Goal: Information Seeking & Learning: Learn about a topic

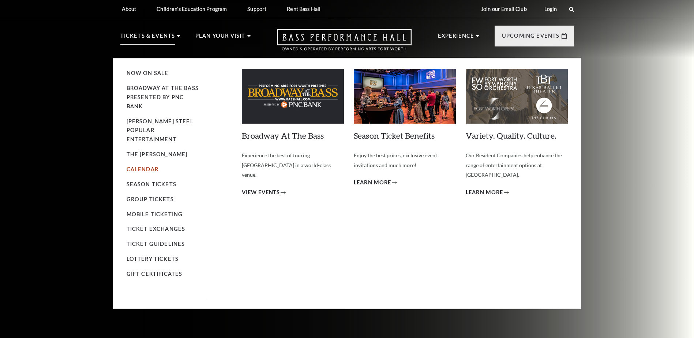
click at [148, 166] on link "Calendar" at bounding box center [143, 169] width 32 height 6
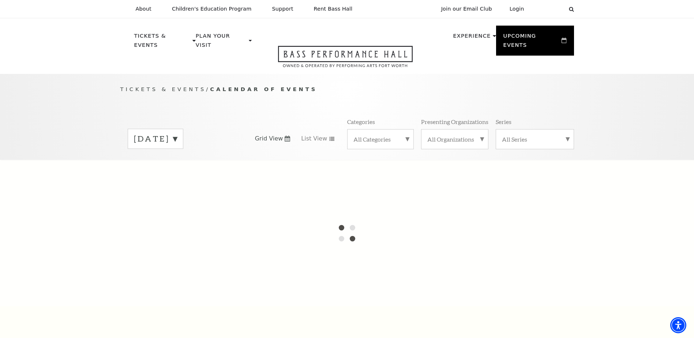
click at [177, 133] on label "[DATE]" at bounding box center [155, 138] width 43 height 11
click at [177, 146] on label "[DATE]" at bounding box center [155, 154] width 43 height 16
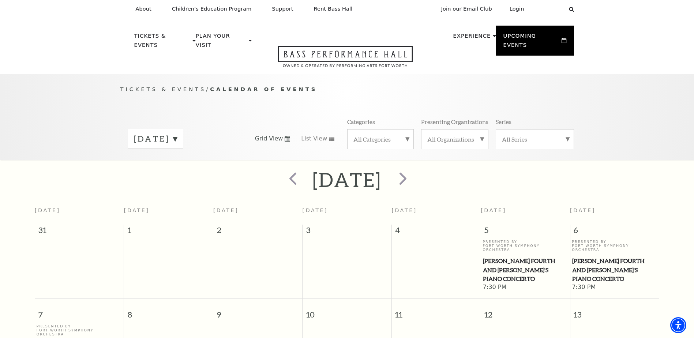
click at [177, 133] on label "[DATE]" at bounding box center [155, 138] width 43 height 11
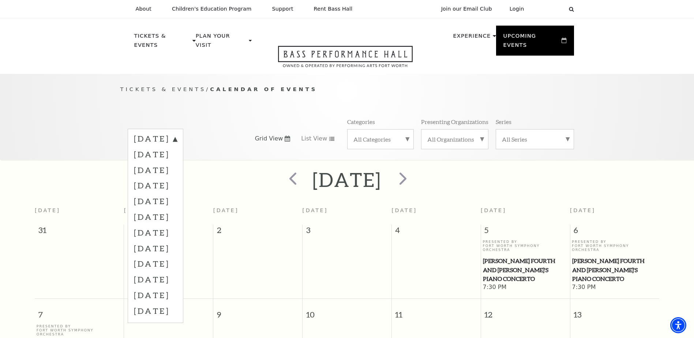
click at [176, 177] on label "[DATE]" at bounding box center [155, 185] width 43 height 16
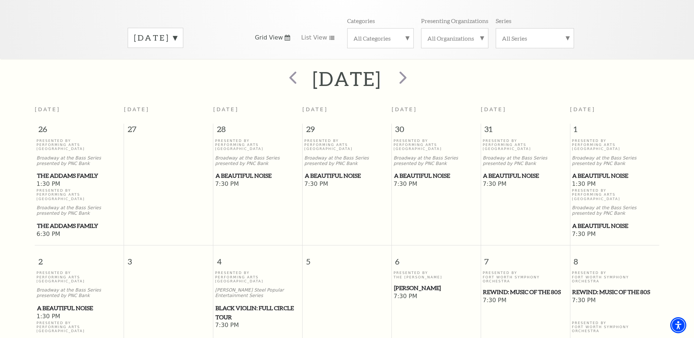
scroll to position [101, 0]
click at [177, 32] on label "[DATE]" at bounding box center [155, 37] width 43 height 11
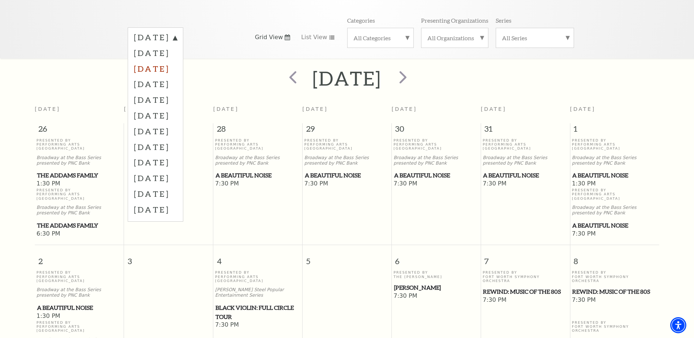
click at [177, 61] on label "[DATE]" at bounding box center [155, 69] width 43 height 16
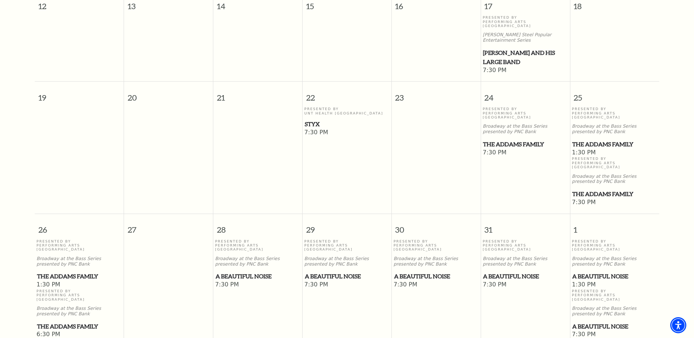
scroll to position [431, 0]
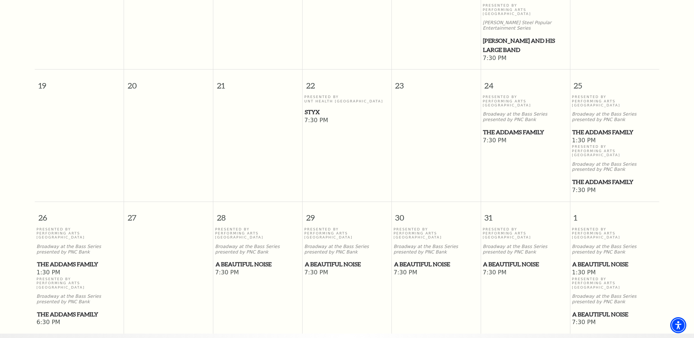
click at [506, 260] on span "A Beautiful Noise" at bounding box center [525, 264] width 85 height 9
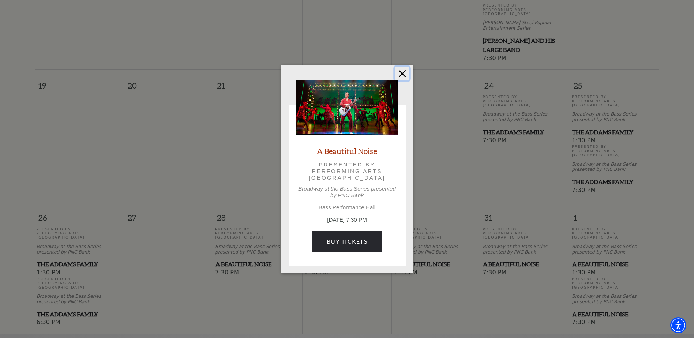
click at [398, 72] on button "Close" at bounding box center [402, 74] width 14 height 14
